Goal: Contribute content: Add original content to the website for others to see

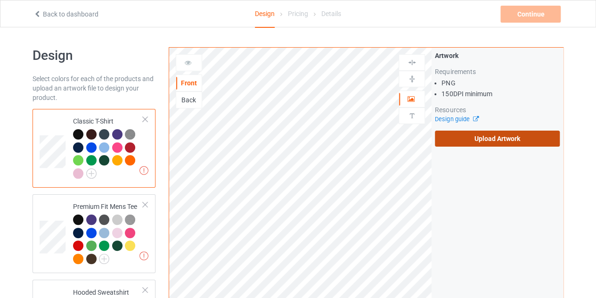
click at [490, 136] on label "Upload Artwork" at bounding box center [497, 139] width 125 height 16
click at [0, 0] on input "Upload Artwork" at bounding box center [0, 0] width 0 height 0
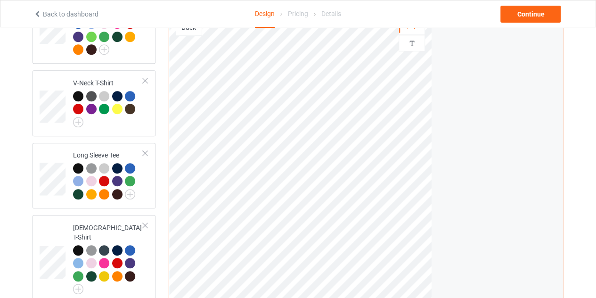
scroll to position [296, 0]
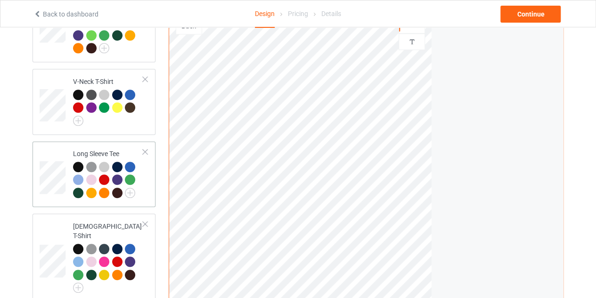
click at [104, 180] on div at bounding box center [104, 179] width 10 height 10
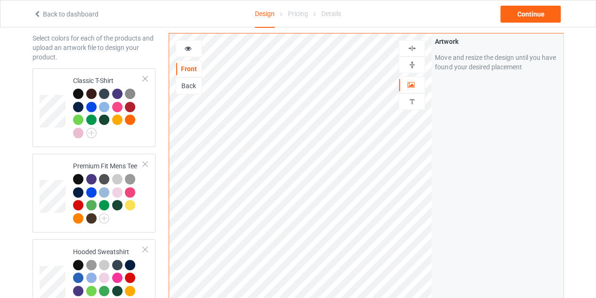
scroll to position [34, 0]
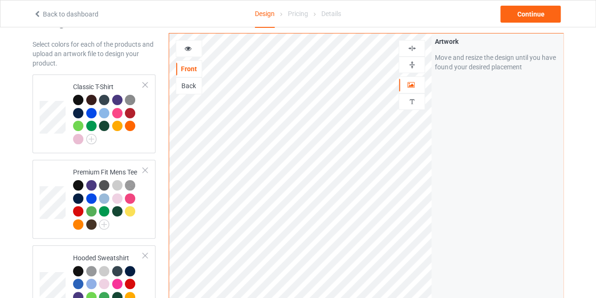
click at [543, 3] on div "Back to dashboard Design Pricing Details Continue" at bounding box center [298, 13] width 542 height 26
click at [537, 10] on div "Continue" at bounding box center [530, 14] width 60 height 17
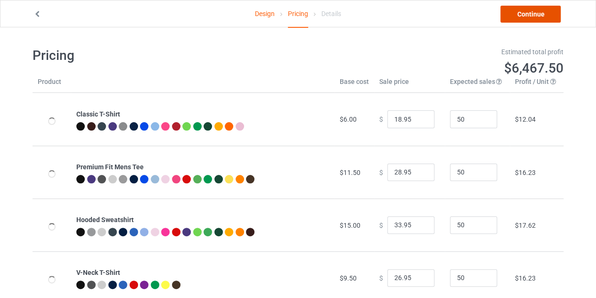
click at [529, 17] on link "Continue" at bounding box center [530, 14] width 60 height 17
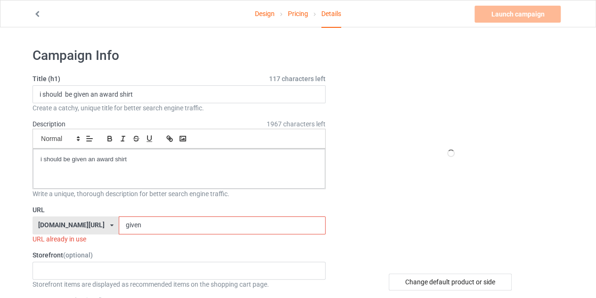
click at [145, 220] on input "given" at bounding box center [222, 225] width 206 height 18
type input "g"
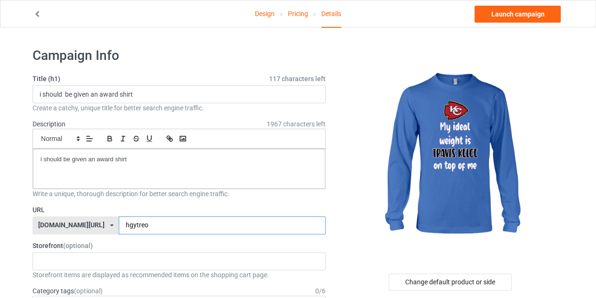
type input "hgytreo"
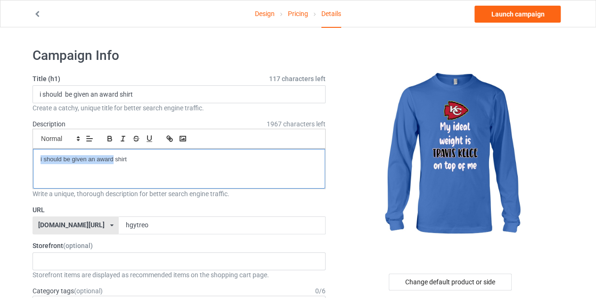
drag, startPoint x: 113, startPoint y: 160, endPoint x: 34, endPoint y: 163, distance: 78.7
click at [34, 163] on div "i should be given an award shirt" at bounding box center [179, 169] width 292 height 40
drag, startPoint x: 101, startPoint y: 162, endPoint x: 79, endPoint y: 159, distance: 21.9
click at [79, 159] on p "limited edition shirt" at bounding box center [179, 159] width 277 height 9
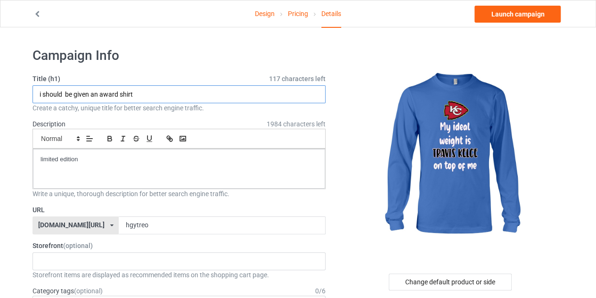
click at [150, 88] on input "i should be given an award shirt" at bounding box center [179, 94] width 293 height 18
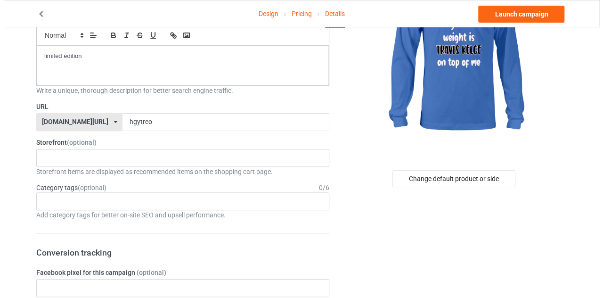
scroll to position [112, 0]
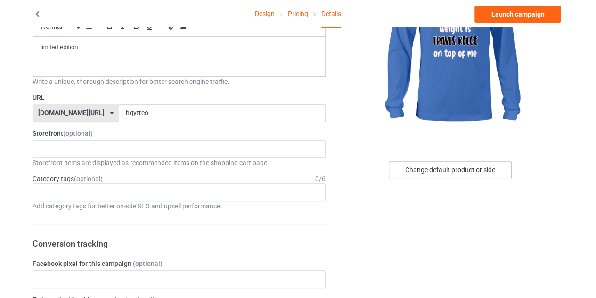
type input "limited edition"
click at [468, 171] on div "Change default product or side" at bounding box center [450, 169] width 123 height 17
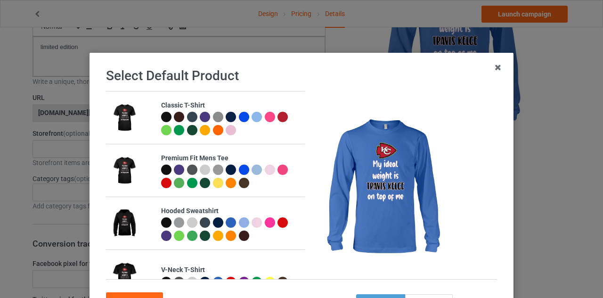
click at [278, 117] on div at bounding box center [283, 117] width 10 height 10
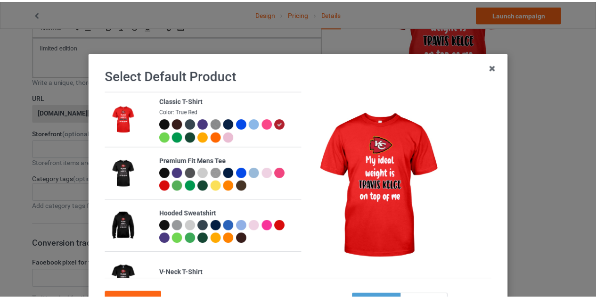
scroll to position [81, 0]
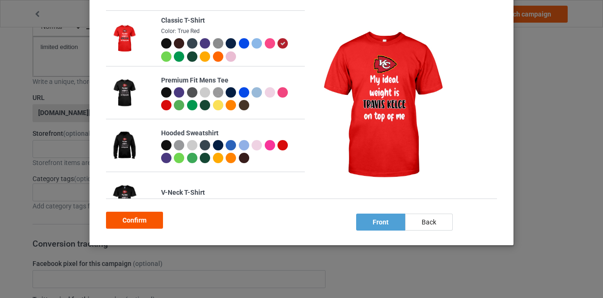
click at [133, 221] on div "Confirm" at bounding box center [134, 220] width 57 height 17
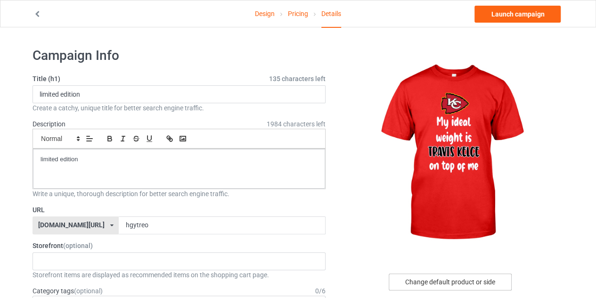
click at [428, 279] on div "Change default product or side" at bounding box center [450, 281] width 123 height 17
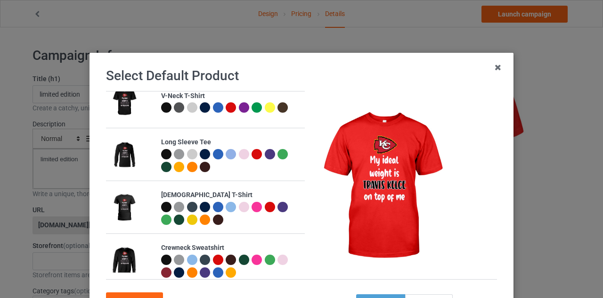
scroll to position [164, 0]
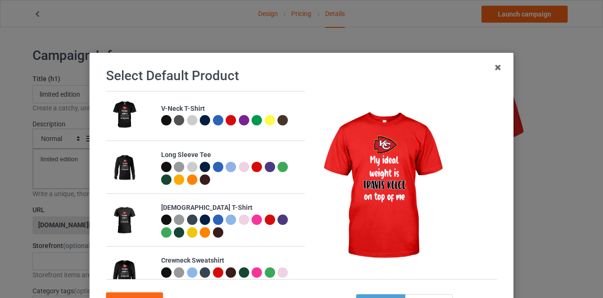
click at [252, 165] on div at bounding box center [257, 167] width 10 height 10
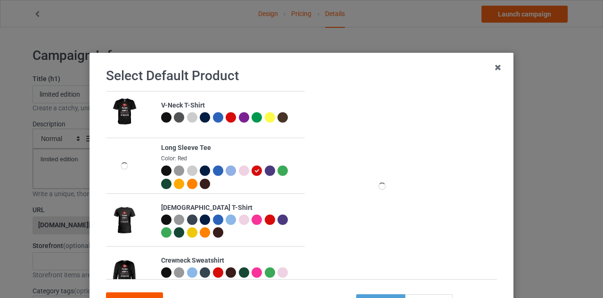
click at [138, 296] on div "Confirm" at bounding box center [134, 300] width 57 height 17
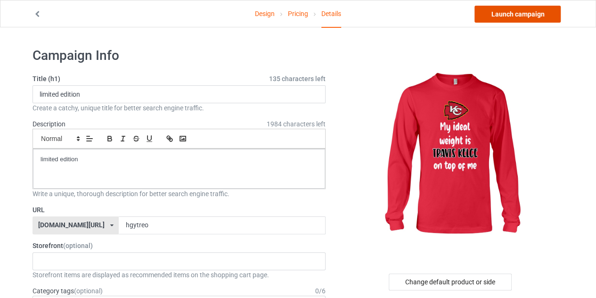
click at [522, 14] on link "Launch campaign" at bounding box center [517, 14] width 86 height 17
